Goal: Task Accomplishment & Management: Manage account settings

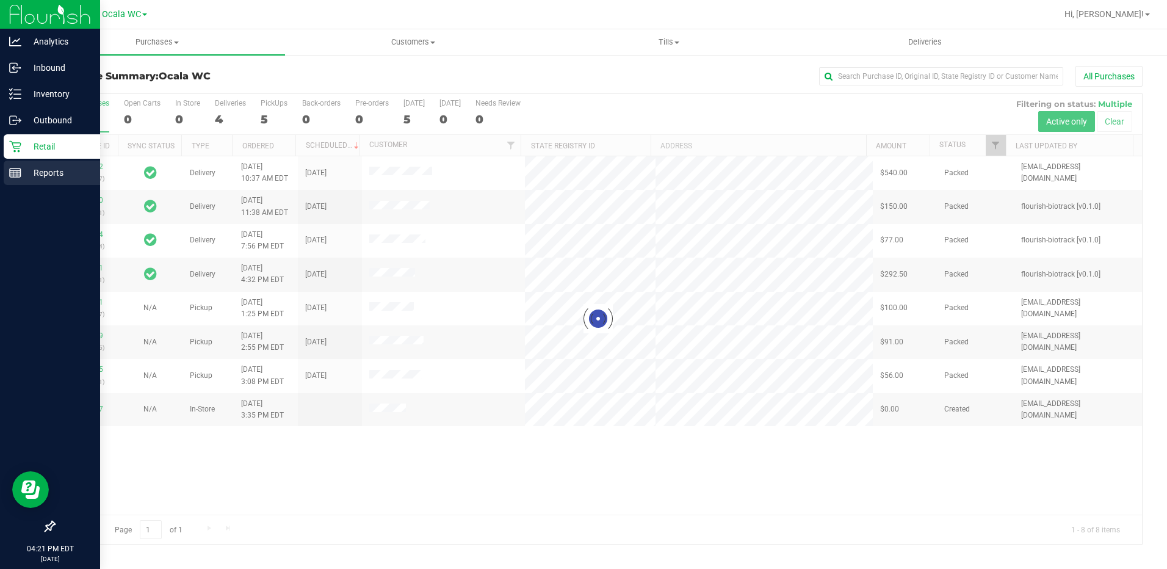
click at [41, 173] on p "Reports" at bounding box center [57, 172] width 73 height 15
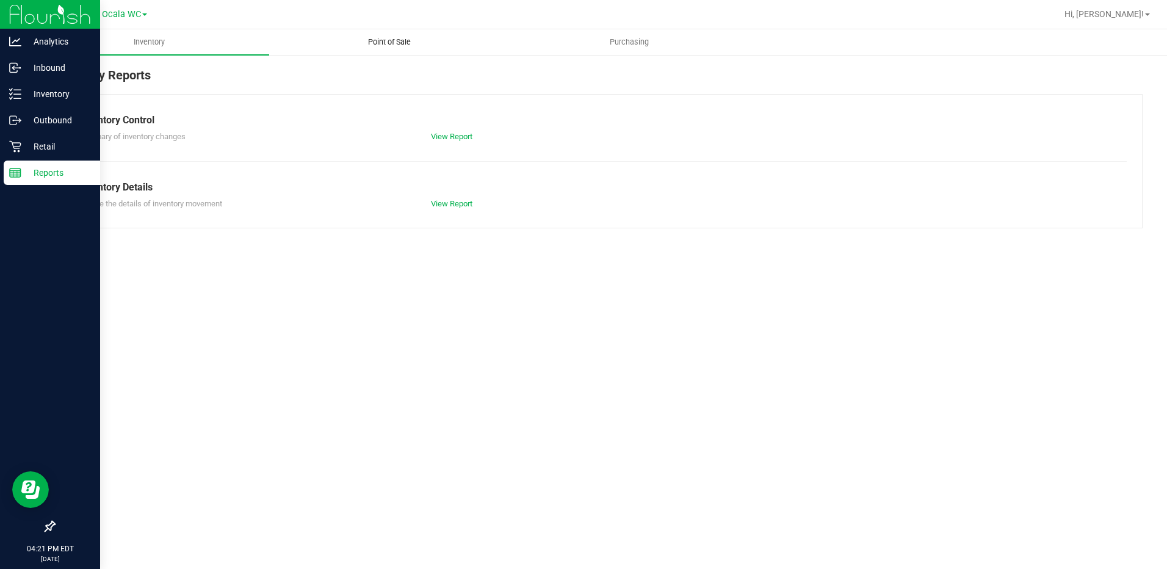
click at [394, 45] on span "Point of Sale" at bounding box center [390, 42] width 76 height 11
click at [449, 130] on div "Summary of inventory changes View Report" at bounding box center [598, 135] width 1057 height 15
click at [450, 132] on link "View Report" at bounding box center [451, 136] width 41 height 9
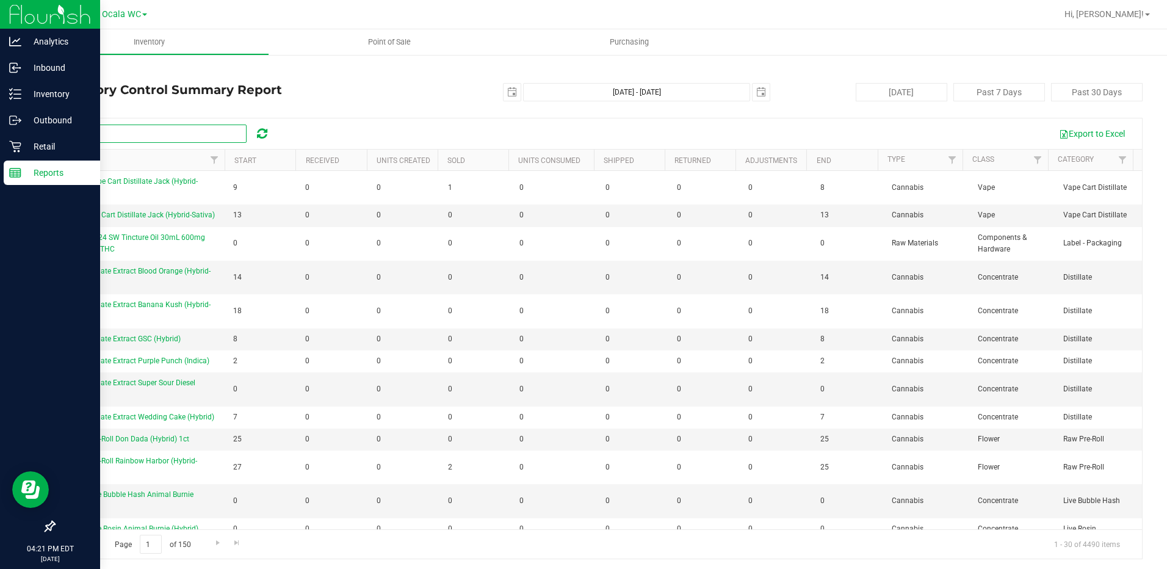
click at [123, 130] on input "text" at bounding box center [154, 133] width 183 height 18
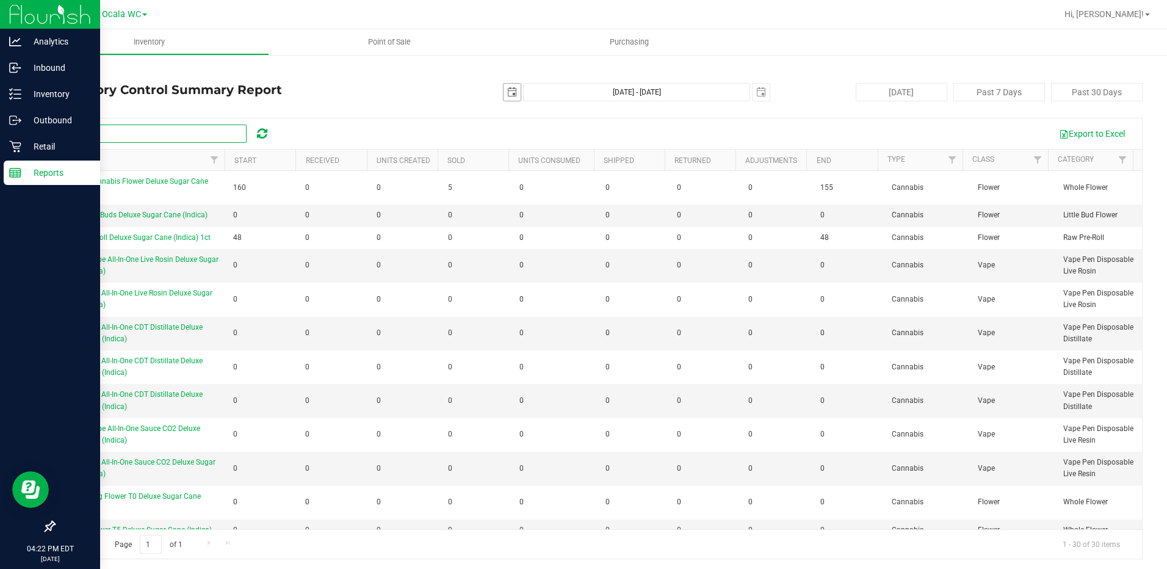
click at [513, 96] on span "select" at bounding box center [511, 92] width 17 height 17
type input "DSC"
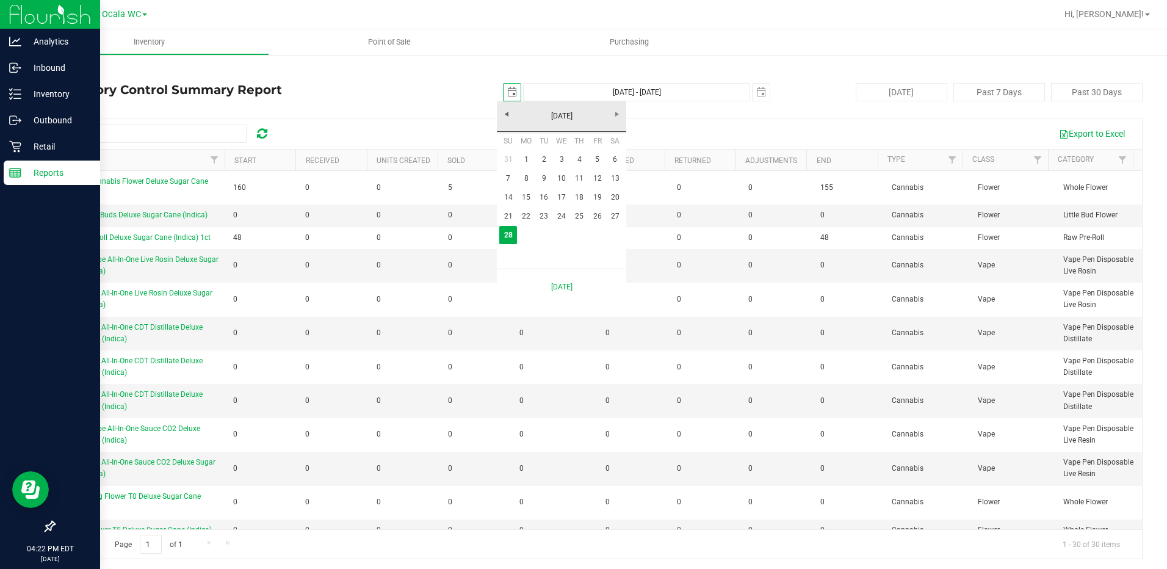
scroll to position [0, 31]
click at [595, 213] on link "26" at bounding box center [597, 216] width 18 height 19
type input "2025-09-26"
type input "Sep 26, 2025 - Sep 28, 2025"
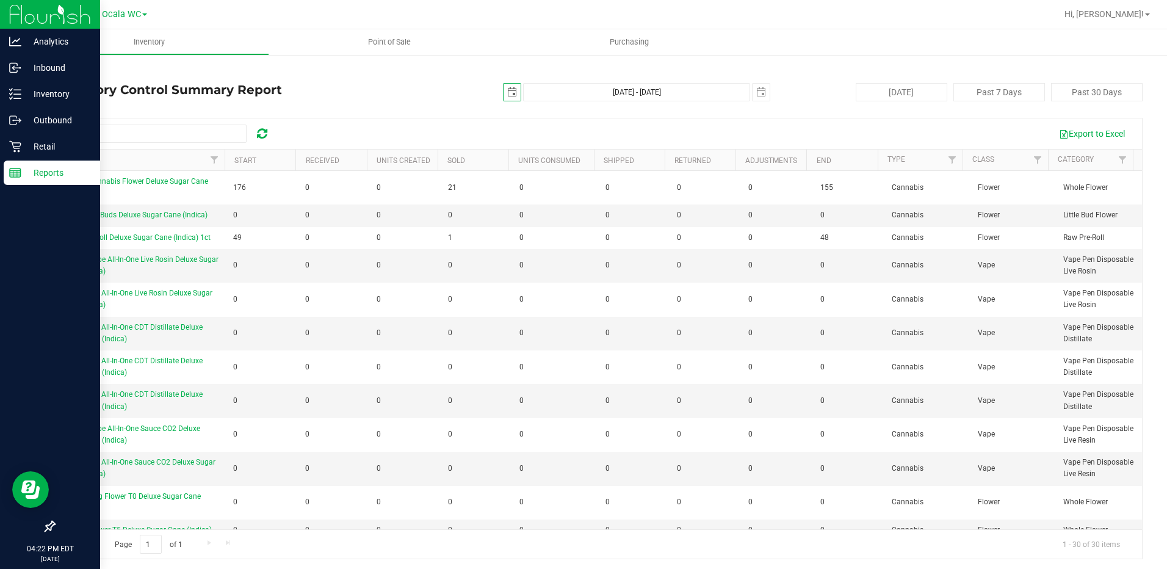
click at [507, 90] on span "select" at bounding box center [512, 92] width 10 height 10
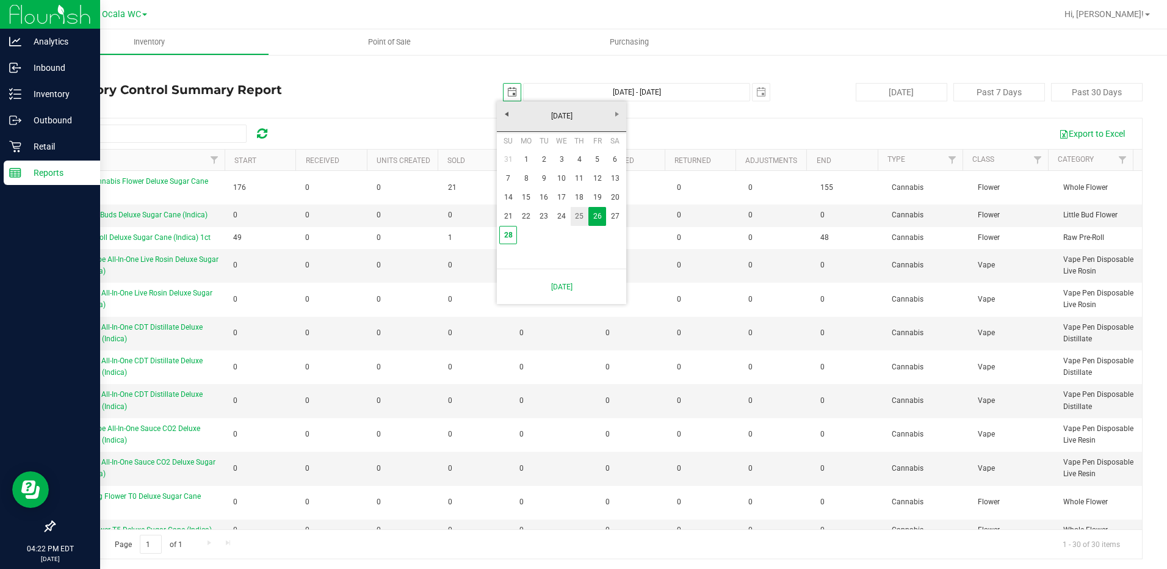
click at [579, 218] on link "25" at bounding box center [580, 216] width 18 height 19
type input "2025-09-25"
type input "Sep 25, 2025 - Sep 28, 2025"
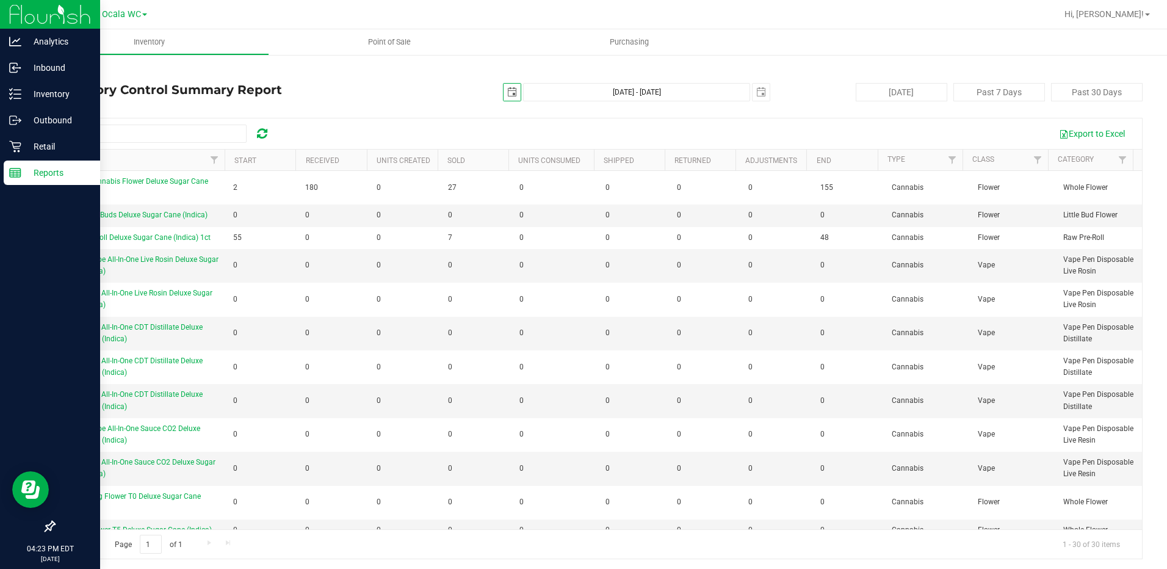
click at [101, 237] on span "FT 1g Pre-Roll Deluxe Sugar Cane (Indica) 1ct" at bounding box center [136, 237] width 149 height 9
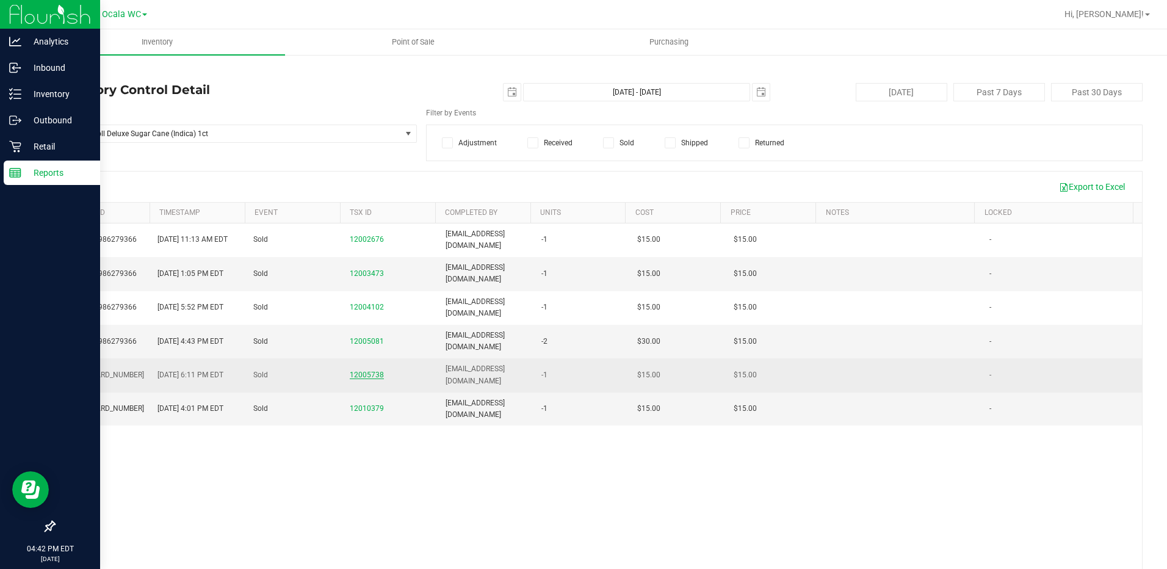
click at [359, 375] on span "12005738" at bounding box center [367, 374] width 34 height 9
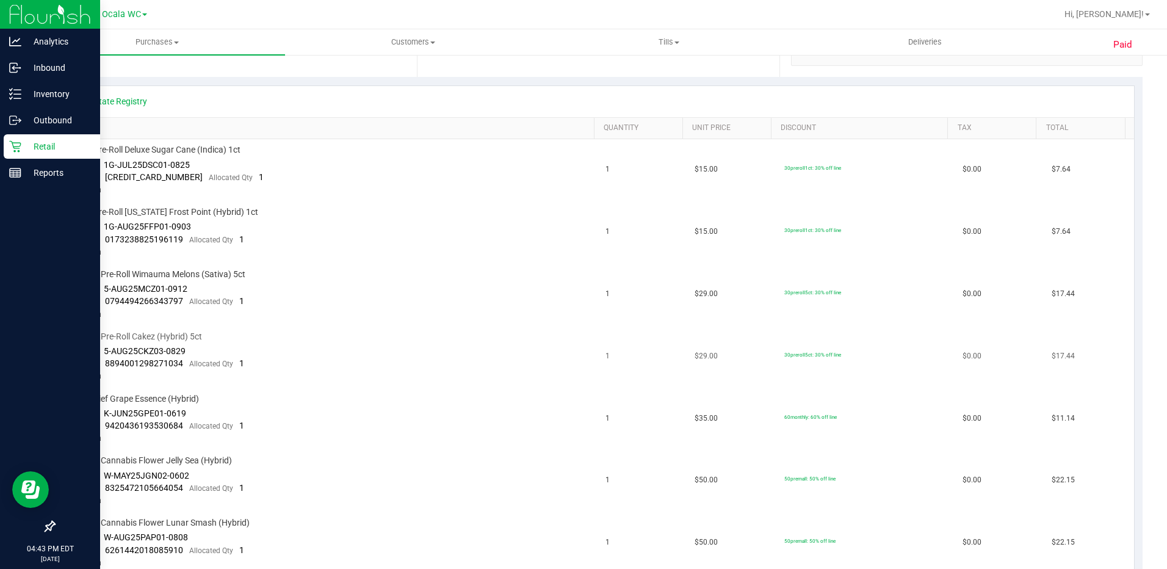
scroll to position [262, 0]
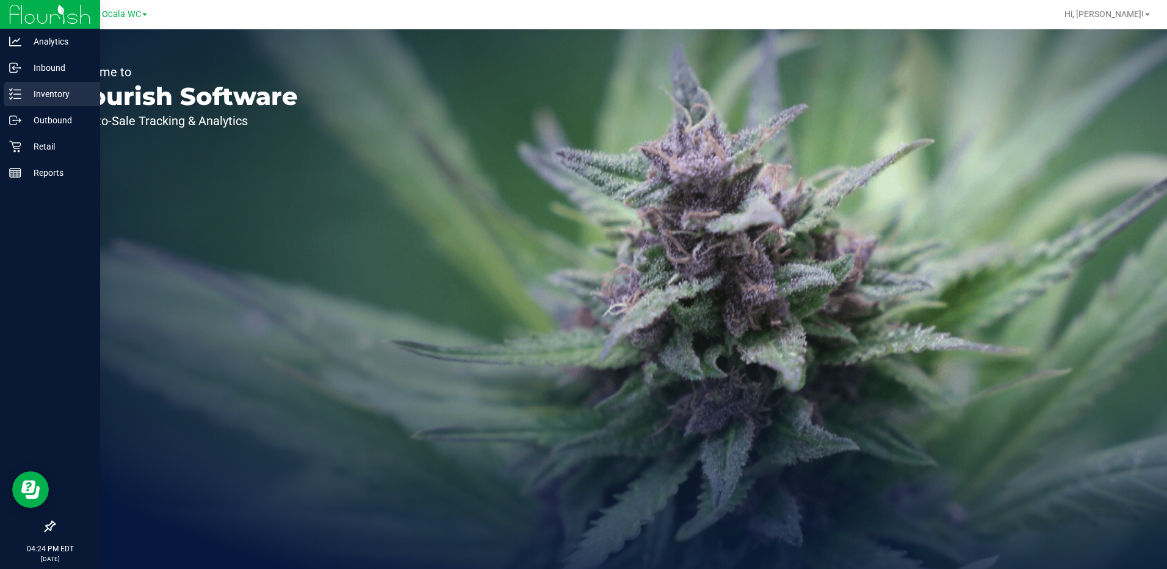
click at [7, 100] on div "Inventory" at bounding box center [52, 94] width 96 height 24
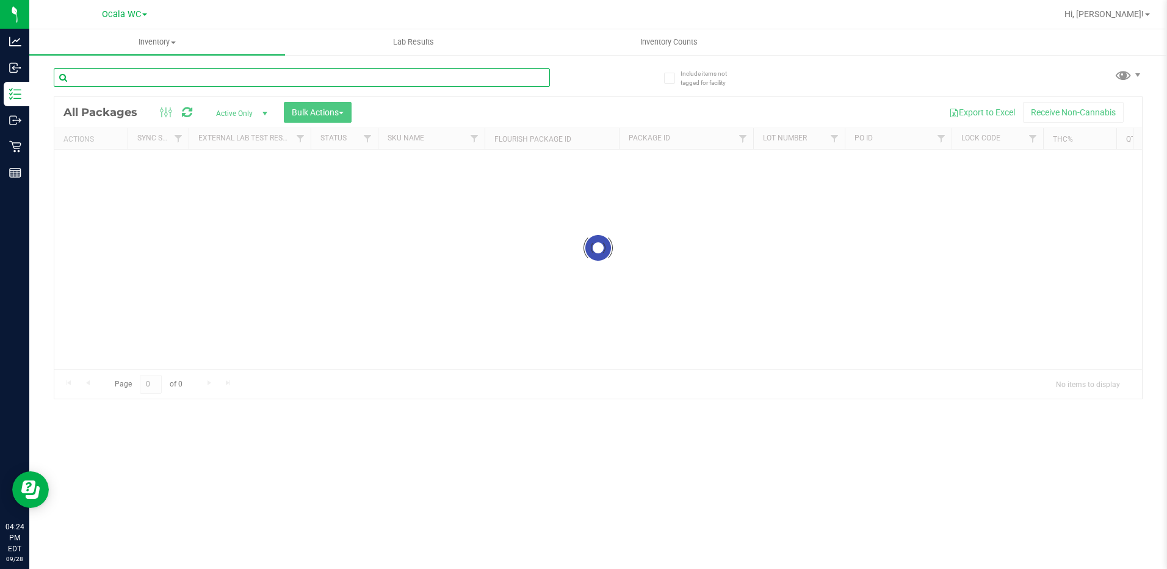
click at [195, 80] on input "text" at bounding box center [302, 77] width 496 height 18
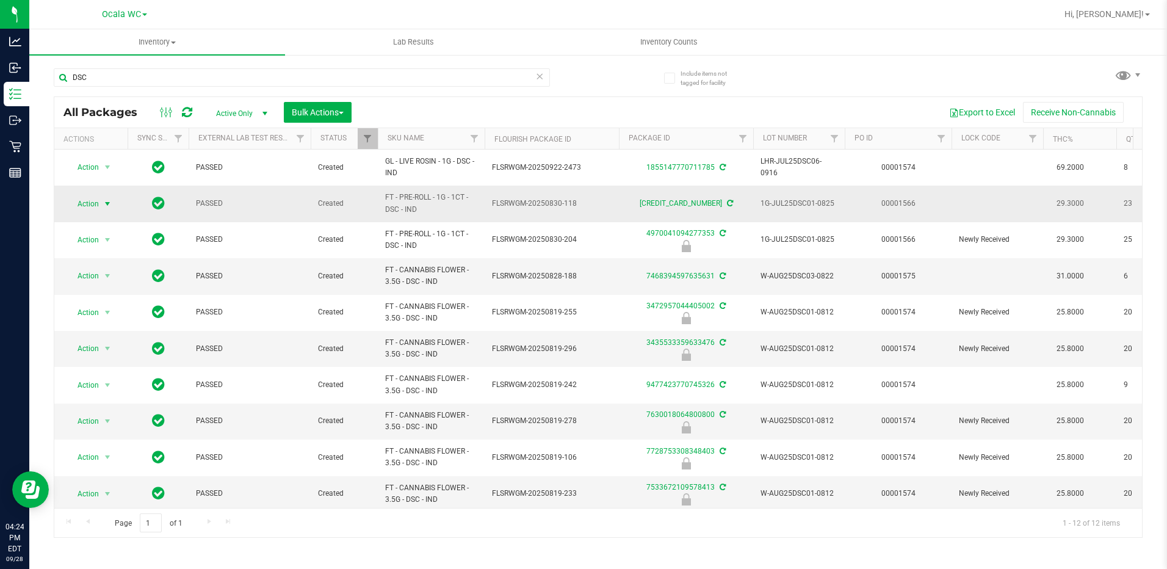
click at [91, 204] on span "Action" at bounding box center [83, 203] width 33 height 17
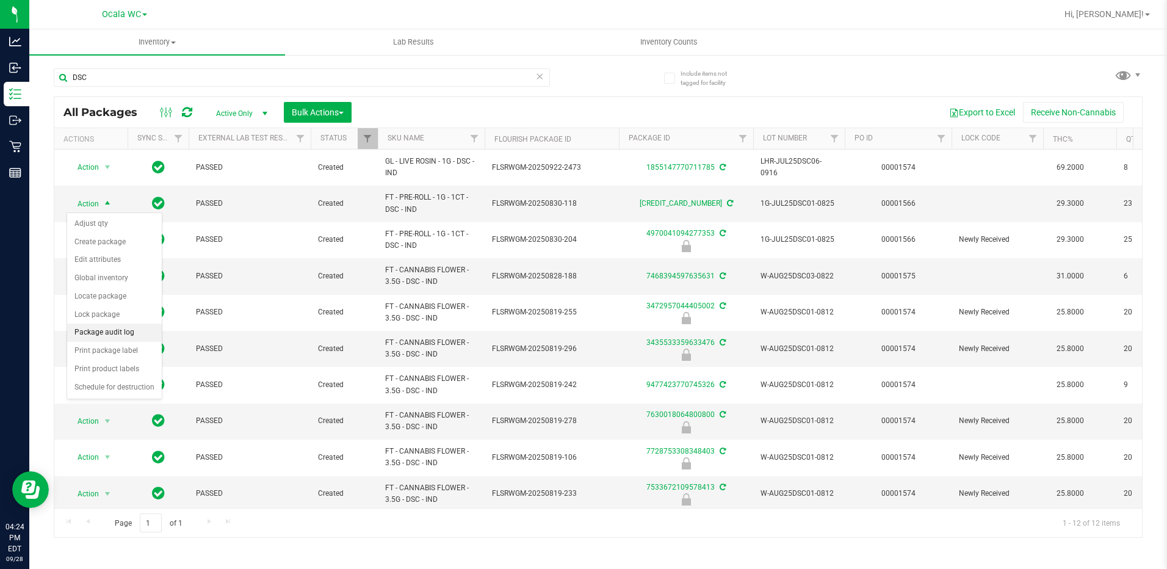
click at [117, 333] on li "Package audit log" at bounding box center [114, 332] width 95 height 18
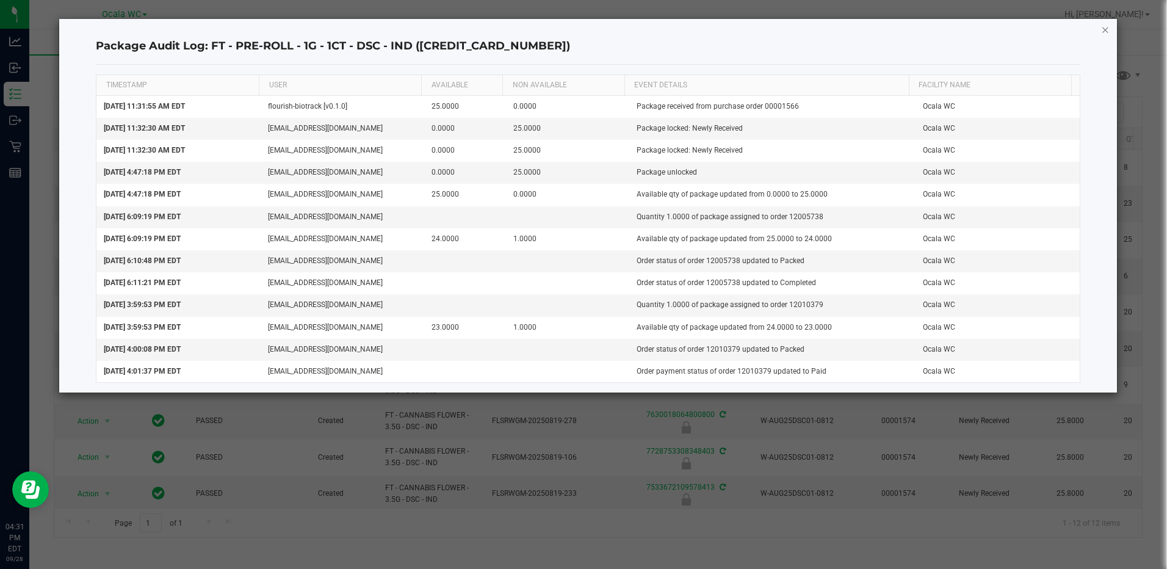
click at [1104, 29] on icon "button" at bounding box center [1105, 29] width 9 height 15
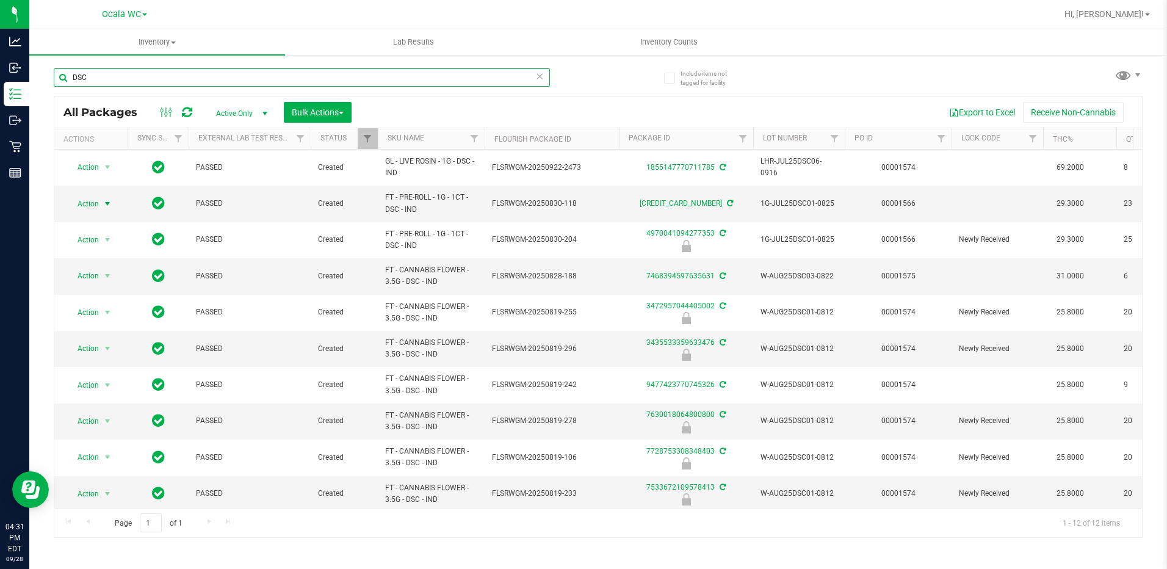
click at [165, 79] on input "DSC" at bounding box center [302, 77] width 496 height 18
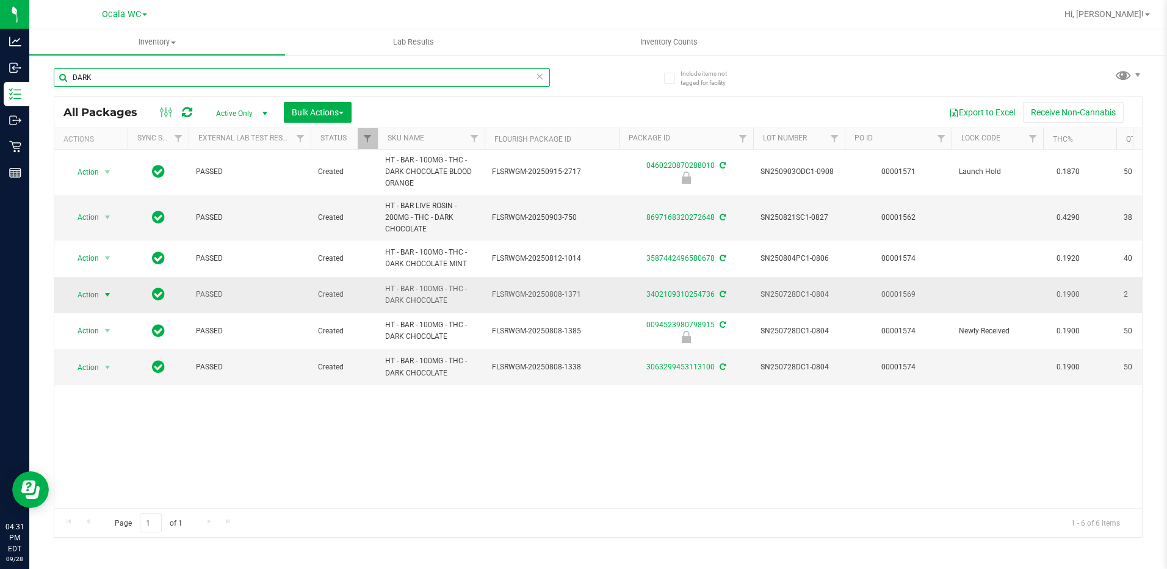
type input "DARK"
click at [106, 295] on span "select" at bounding box center [108, 295] width 10 height 10
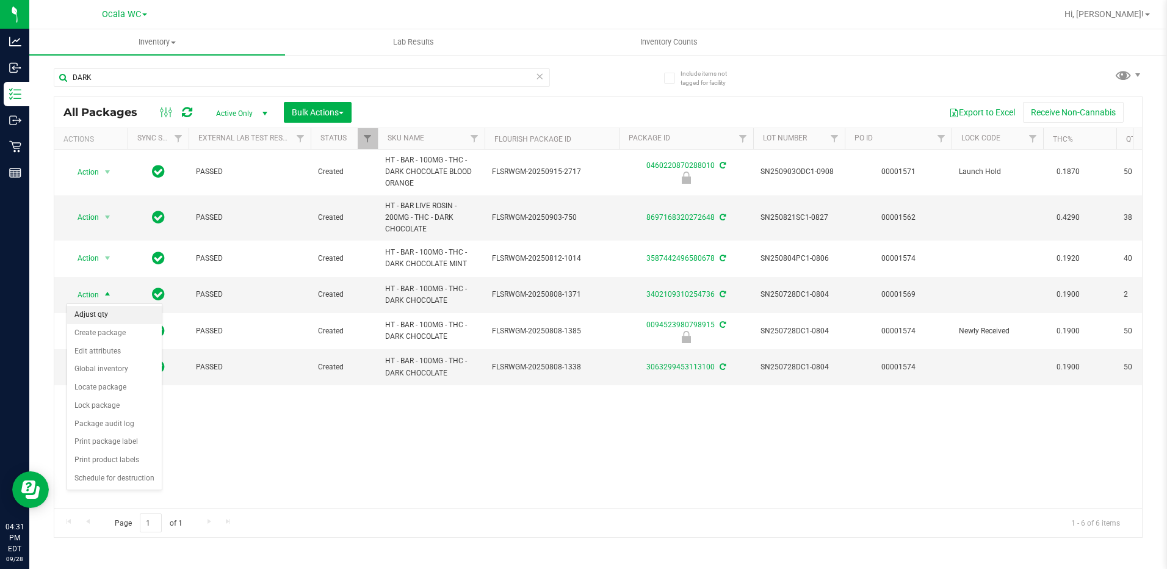
click at [104, 321] on li "Adjust qty" at bounding box center [114, 315] width 95 height 18
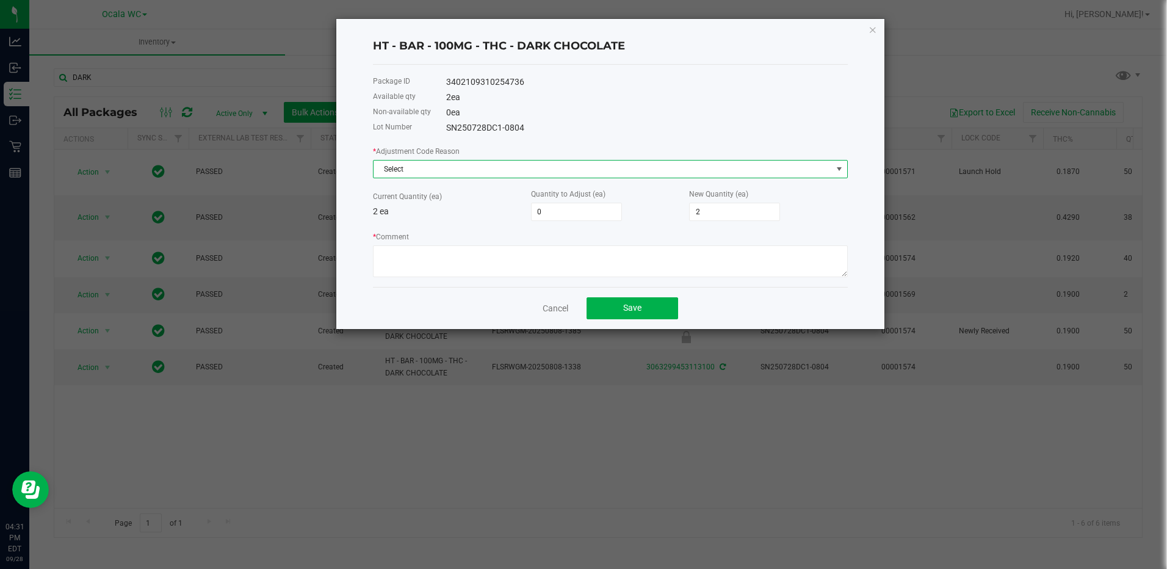
click at [495, 164] on span "Select" at bounding box center [602, 169] width 458 height 17
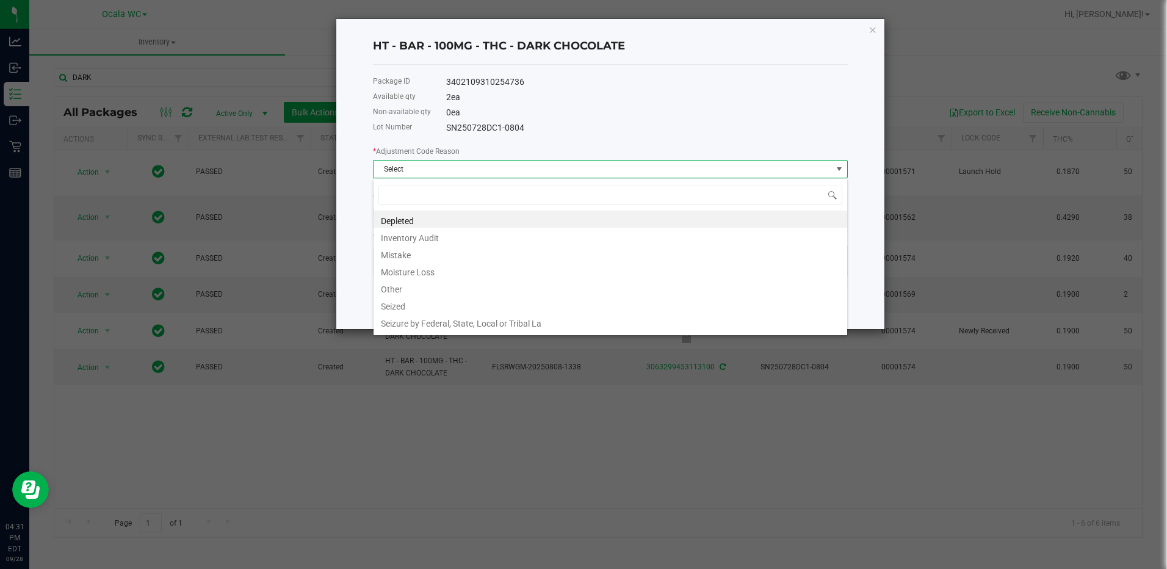
scroll to position [18, 475]
click at [439, 261] on li "Mistake" at bounding box center [610, 253] width 474 height 17
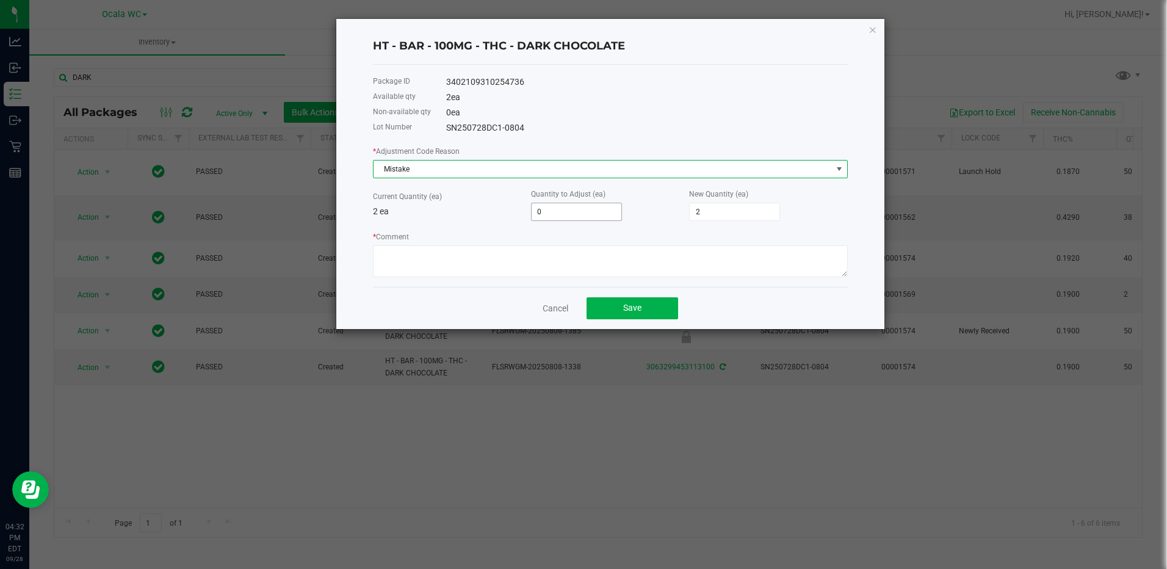
click at [584, 213] on input "0" at bounding box center [577, 211] width 90 height 17
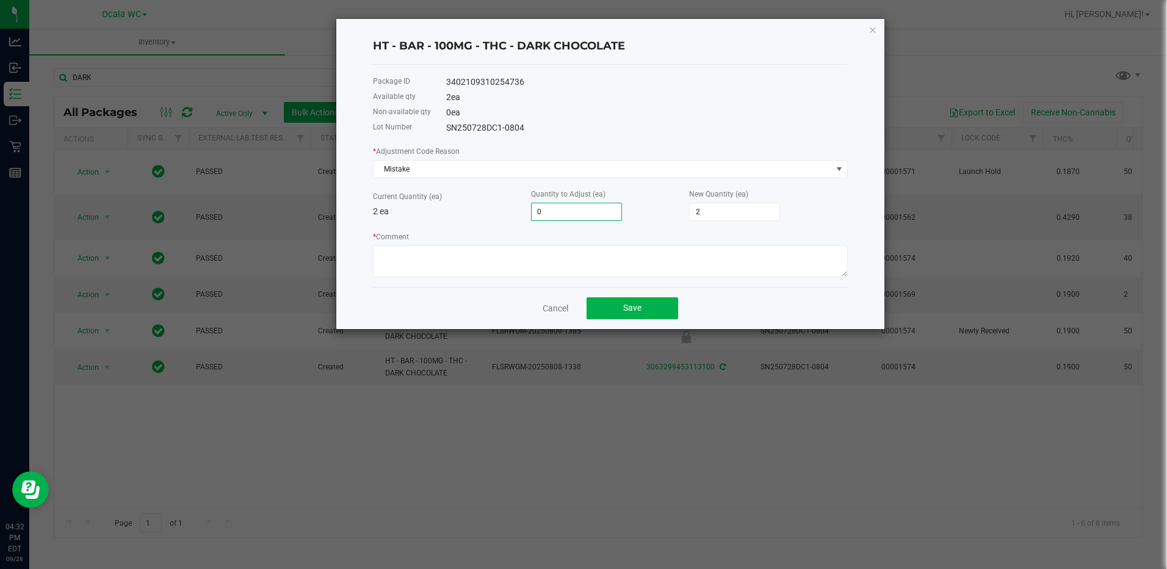
click at [584, 213] on input "0" at bounding box center [577, 211] width 90 height 17
type input "1"
type input "3"
type input "1"
click at [641, 224] on div "* Adjustment Code Reason Mistake Current Quantity (ea) 2 ea Quantity to Adjust …" at bounding box center [610, 211] width 475 height 132
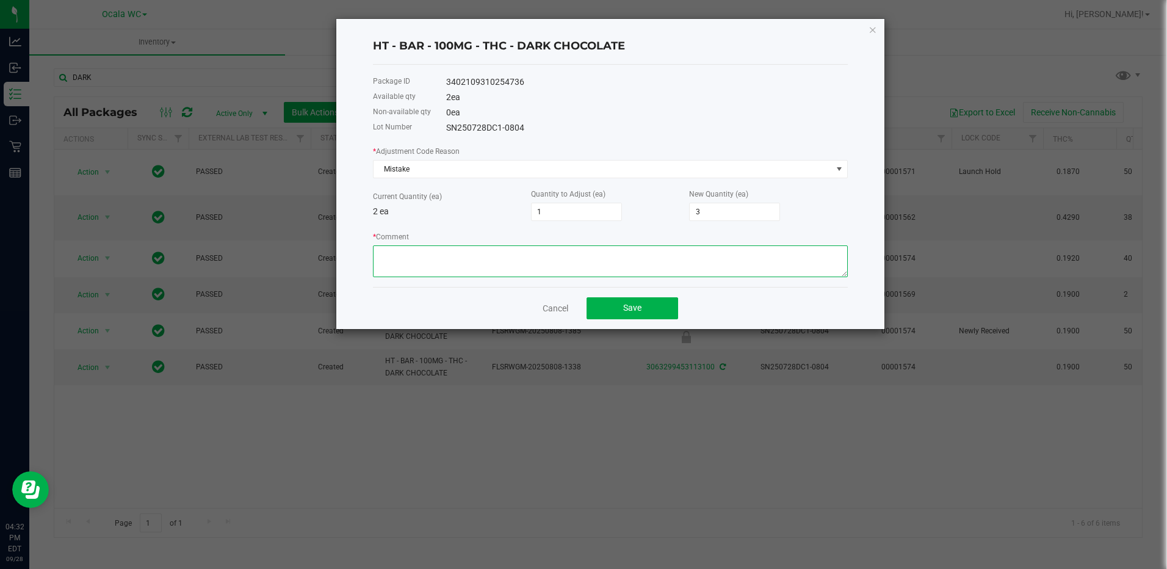
click at [391, 261] on textarea "* Comment" at bounding box center [610, 261] width 475 height 32
type textarea "i"
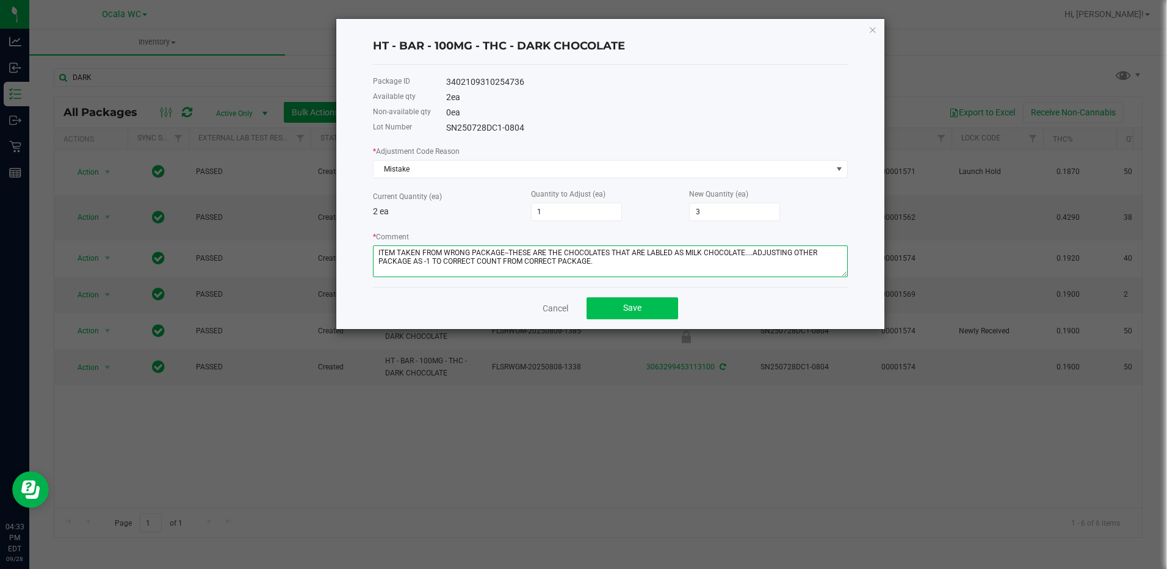
type textarea "ITEM TAKEN FROM WRONG PACKAGE--THESE ARE THE CHOCOLATES THAT ARE LABLED AS MILK…"
click at [608, 304] on button "Save" at bounding box center [632, 308] width 92 height 22
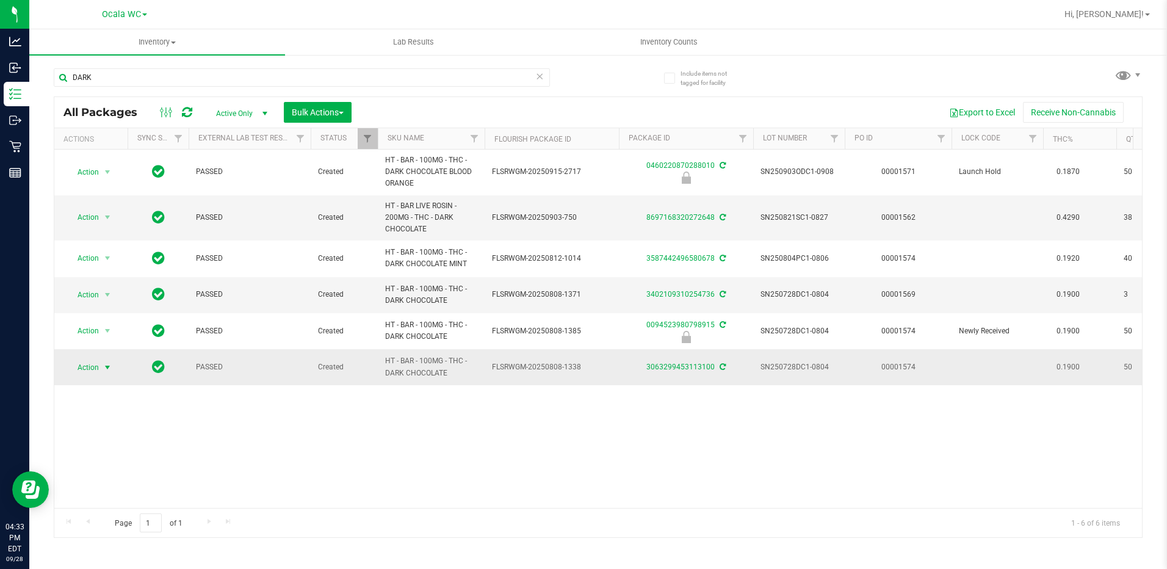
click at [98, 364] on span "Action" at bounding box center [83, 367] width 33 height 17
click at [100, 382] on li "Adjust qty" at bounding box center [114, 387] width 95 height 18
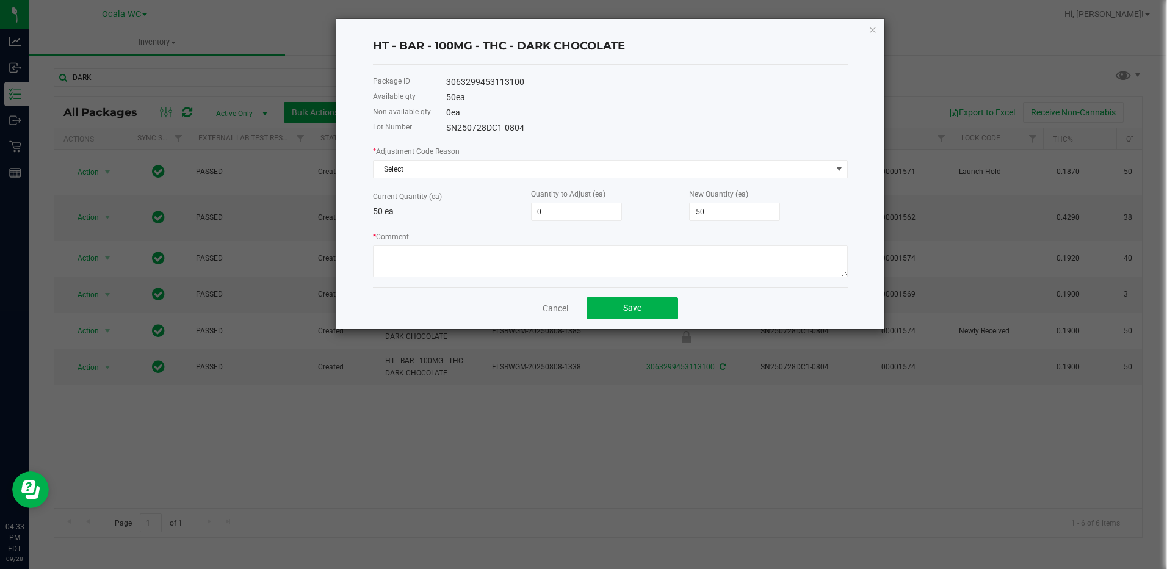
click at [579, 201] on div "Quantity to Adjust (ea) 0" at bounding box center [610, 204] width 158 height 34
click at [566, 222] on div "* Adjustment Code Reason Select Current Quantity (ea) 50 ea Quantity to Adjust …" at bounding box center [610, 211] width 475 height 132
click at [566, 211] on input "0" at bounding box center [577, 211] width 90 height 17
type input "-1"
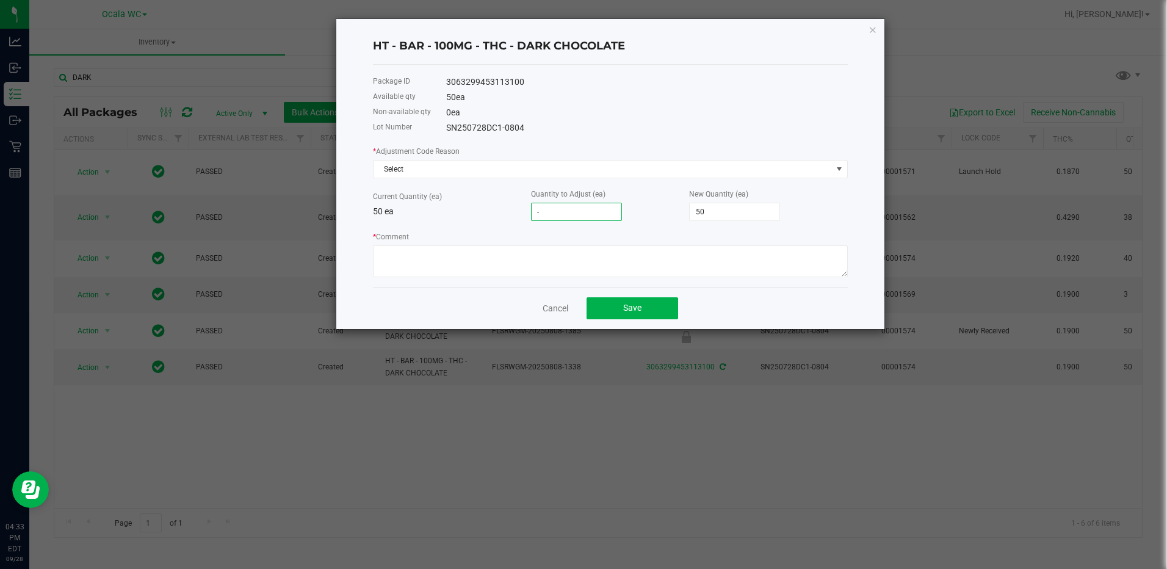
type input "49"
type input "-1"
click at [532, 251] on textarea "* Comment" at bounding box center [610, 261] width 475 height 32
type textarea "i"
type textarea "M"
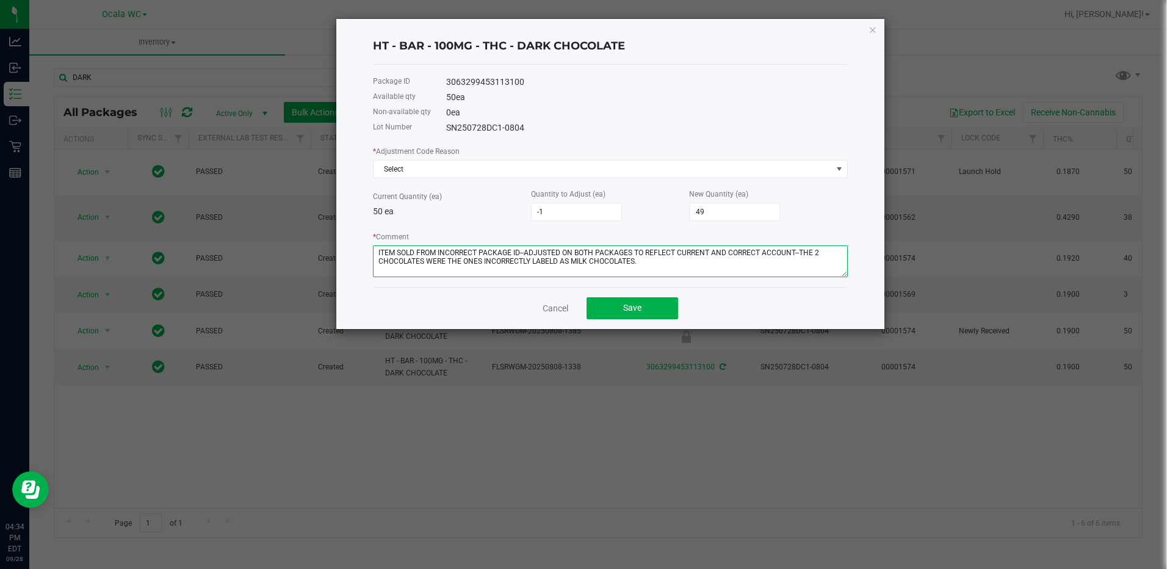
click at [646, 260] on textarea "* Comment" at bounding box center [610, 261] width 475 height 32
type textarea "ITEM SOLD FROM INCORRECT PACKAGE ID--ADJUSTED ON BOTH PACKAGES TO REFLECT CURRE…"
click at [629, 311] on span "Save" at bounding box center [632, 308] width 18 height 10
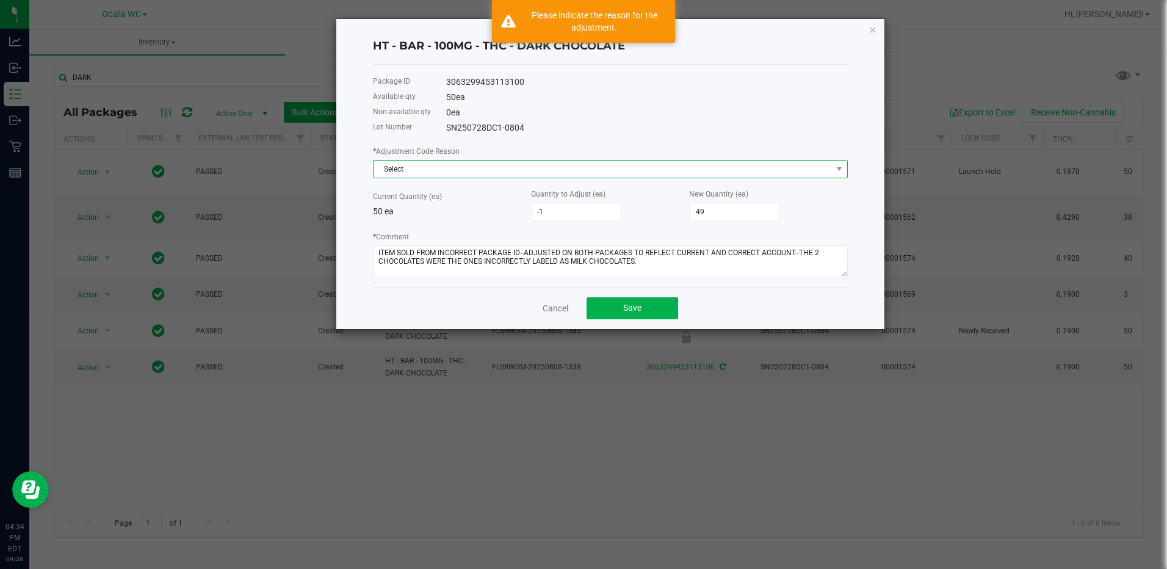
click at [453, 171] on span "Select" at bounding box center [602, 169] width 458 height 17
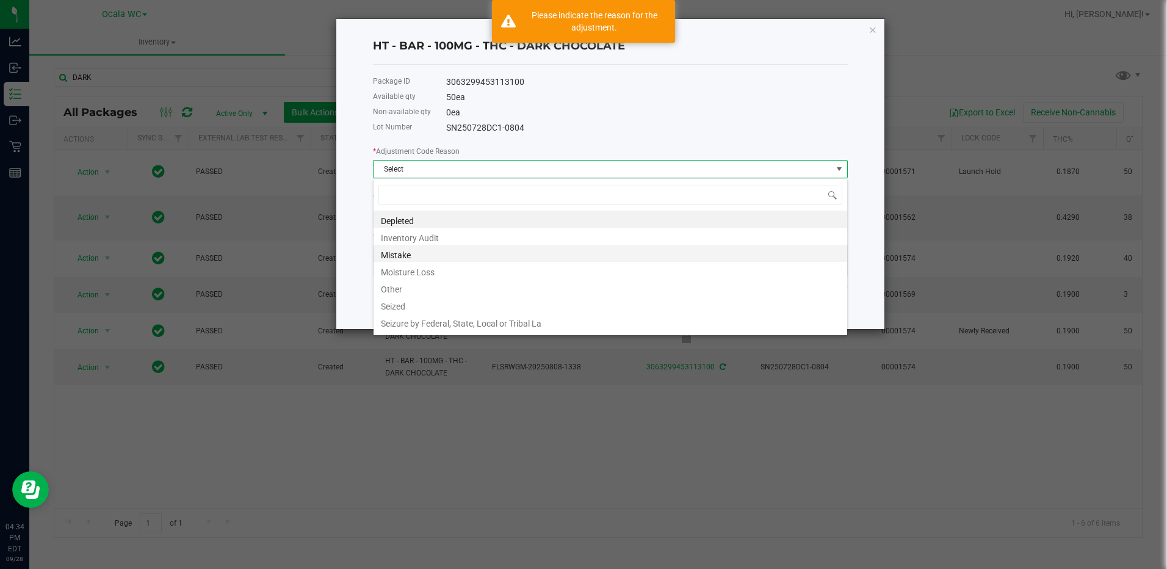
click at [413, 253] on li "Mistake" at bounding box center [610, 253] width 474 height 17
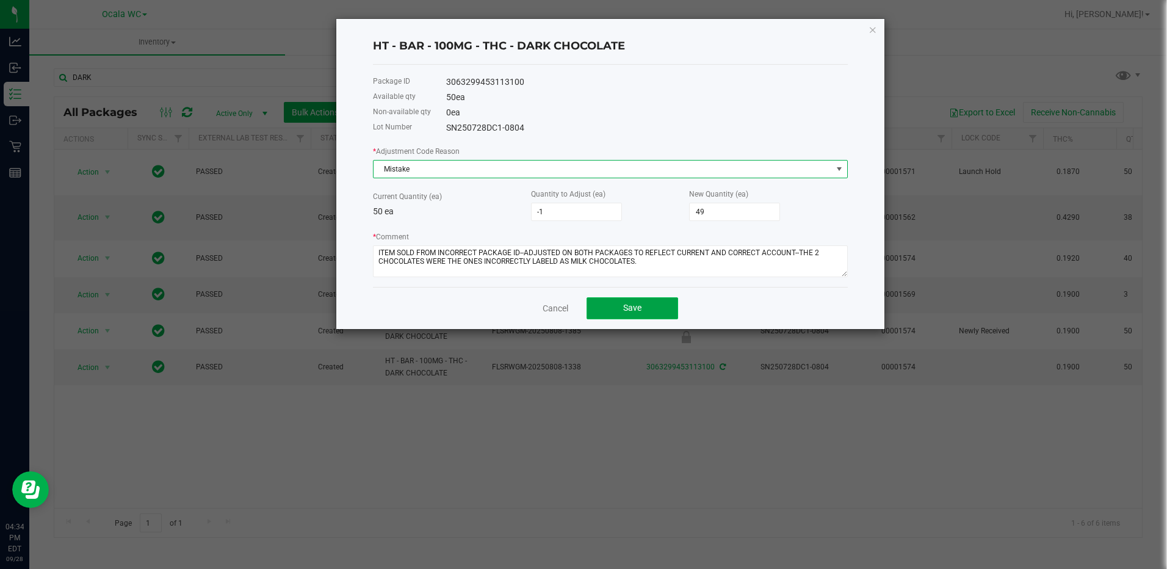
click at [633, 308] on span "Save" at bounding box center [632, 308] width 18 height 10
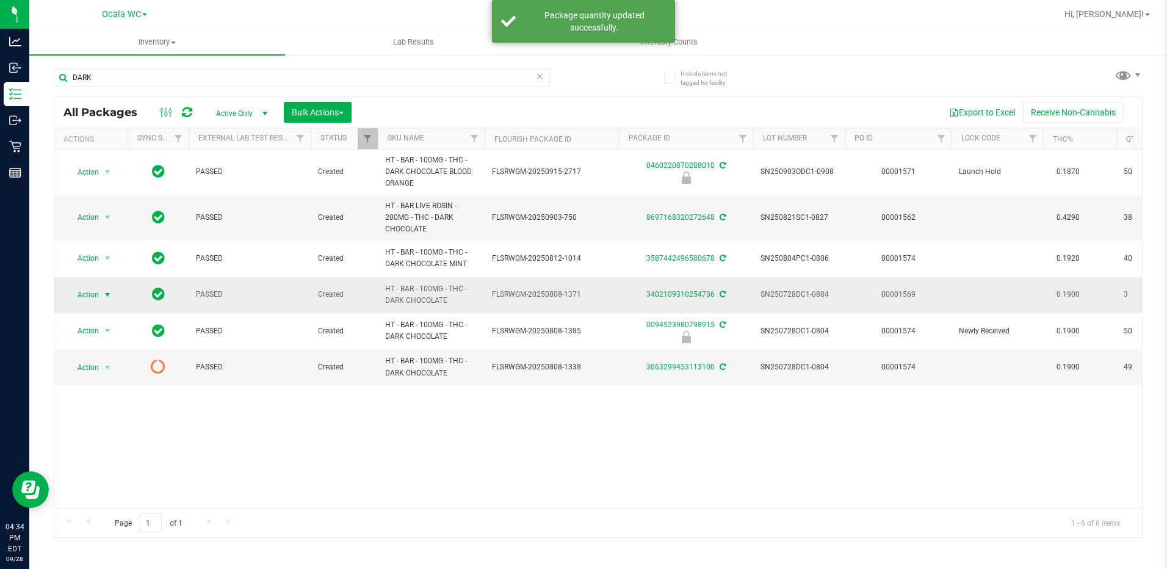
click at [95, 297] on span "Action" at bounding box center [83, 294] width 33 height 17
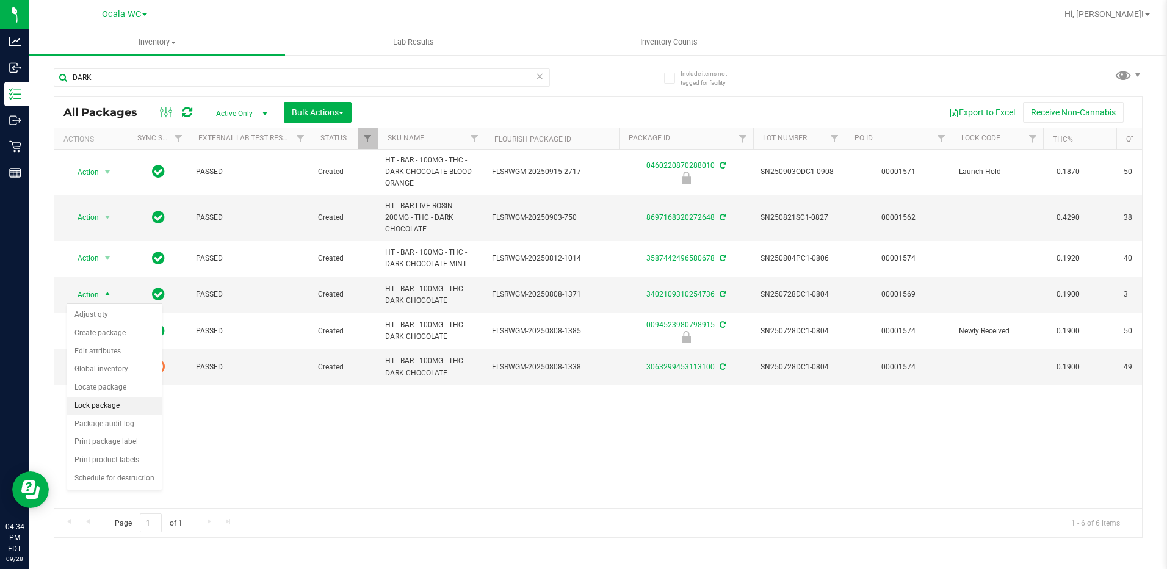
click at [114, 404] on li "Lock package" at bounding box center [114, 406] width 95 height 18
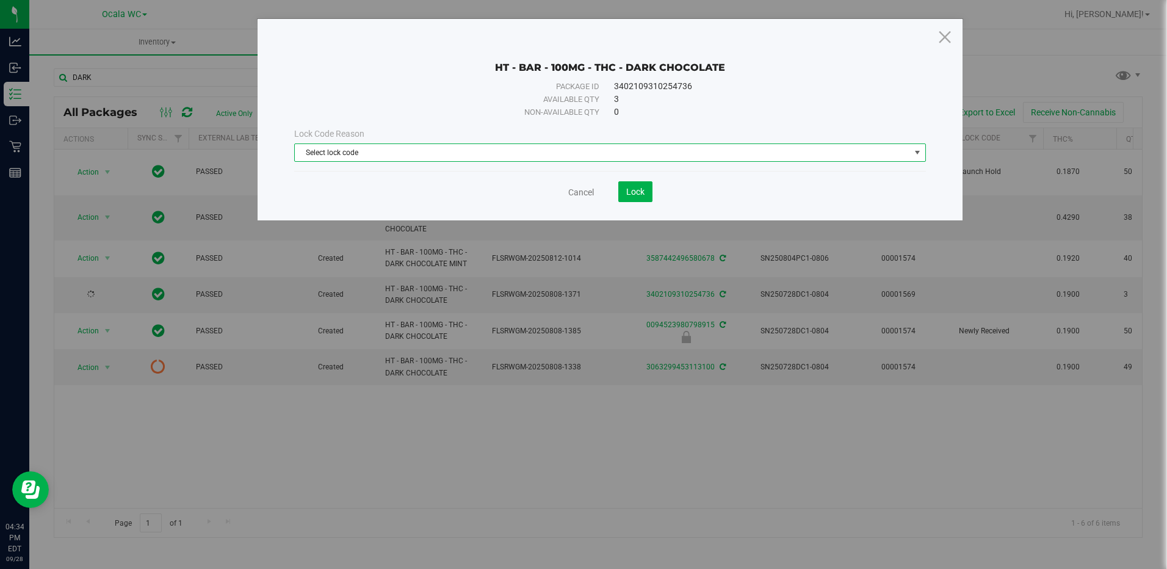
click at [427, 156] on span "Select lock code" at bounding box center [602, 152] width 615 height 17
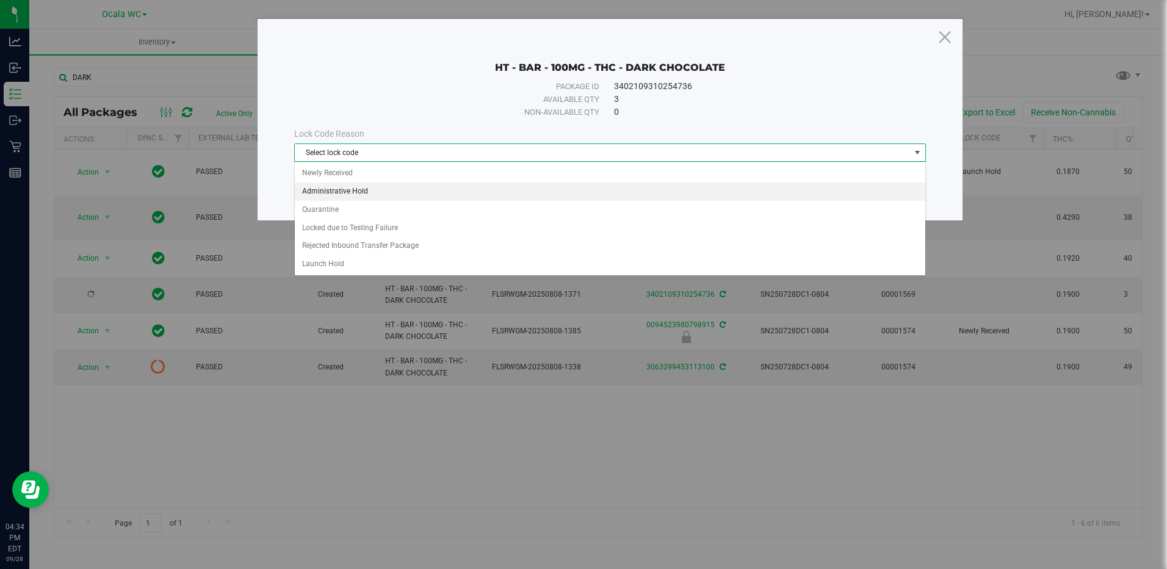
click at [356, 187] on li "Administrative Hold" at bounding box center [610, 191] width 630 height 18
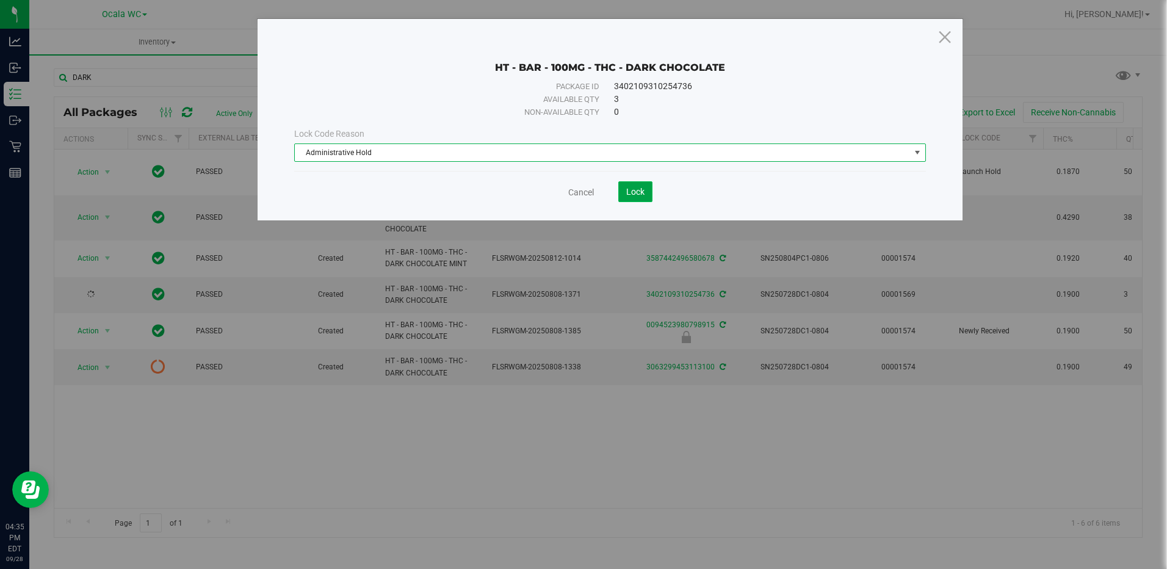
click at [644, 191] on span "Lock" at bounding box center [635, 192] width 18 height 10
